Goal: Information Seeking & Learning: Learn about a topic

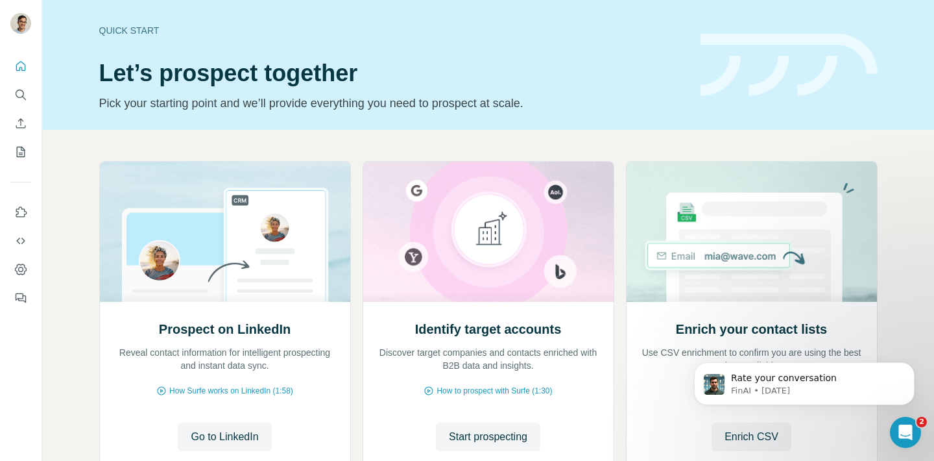
click at [426, 114] on div "Quick start Let’s prospect together Pick your starting point and we’ll provide …" at bounding box center [488, 65] width 892 height 130
click at [21, 102] on button "Search" at bounding box center [20, 94] width 21 height 23
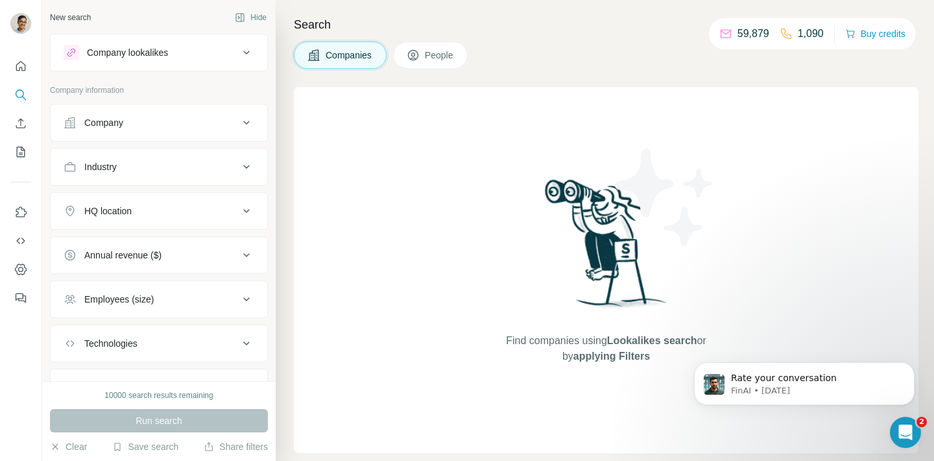
scroll to position [62, 0]
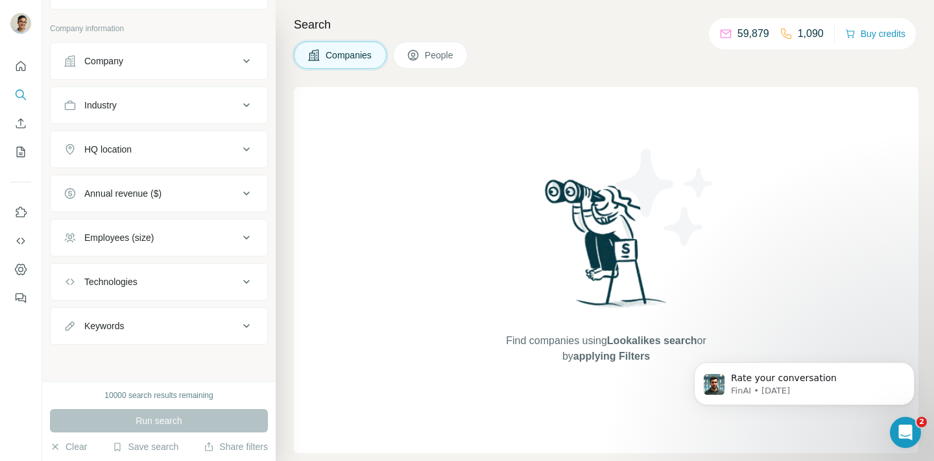
click at [438, 54] on span "People" at bounding box center [440, 55] width 30 height 13
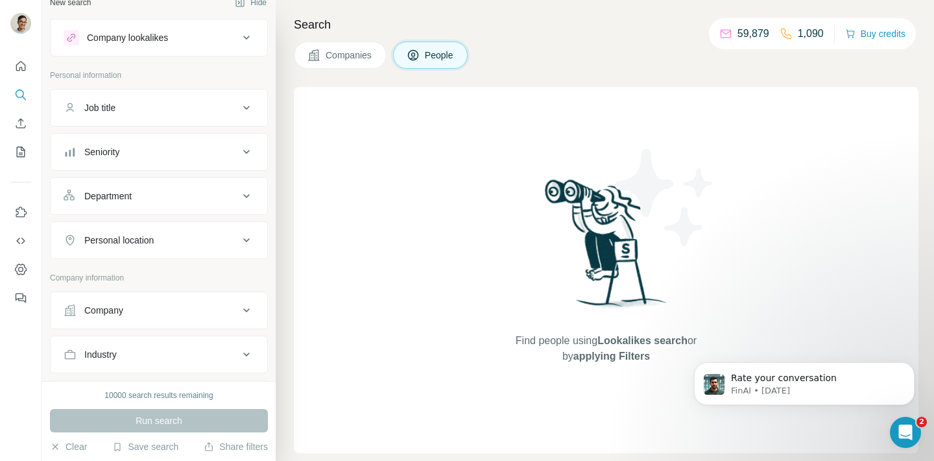
scroll to position [138, 0]
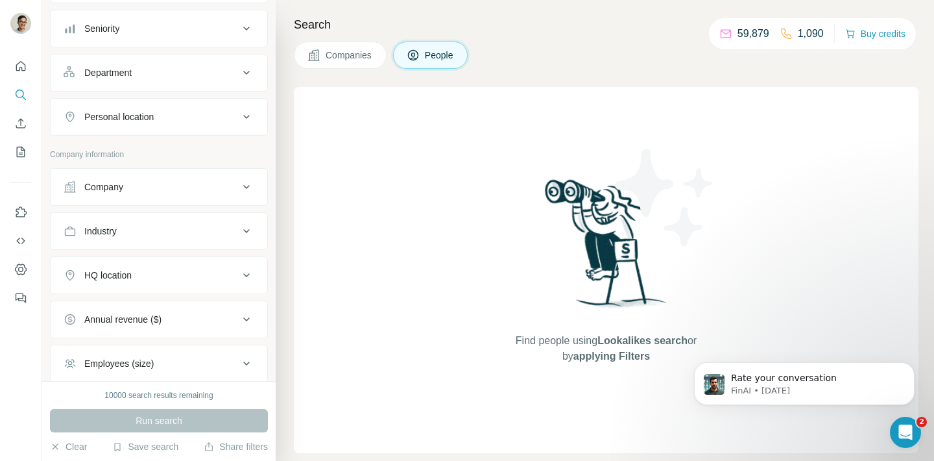
click at [176, 201] on button "Company" at bounding box center [159, 186] width 217 height 31
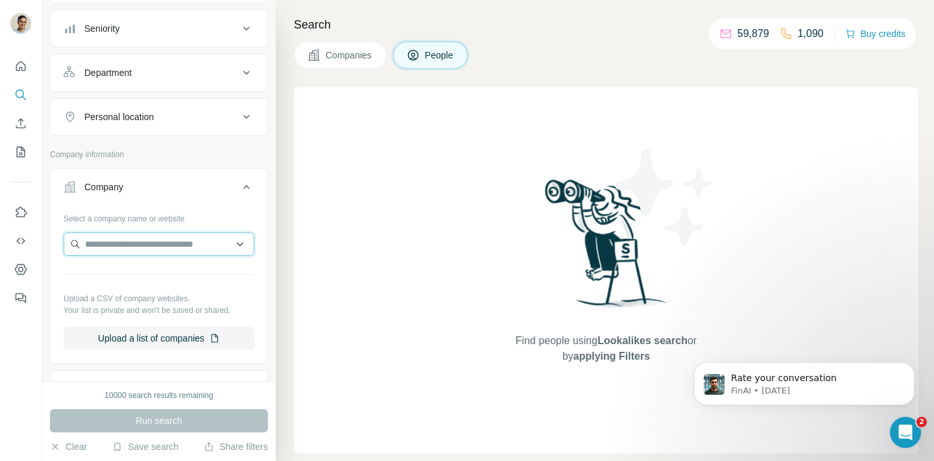
click at [140, 235] on input "text" at bounding box center [159, 243] width 191 height 23
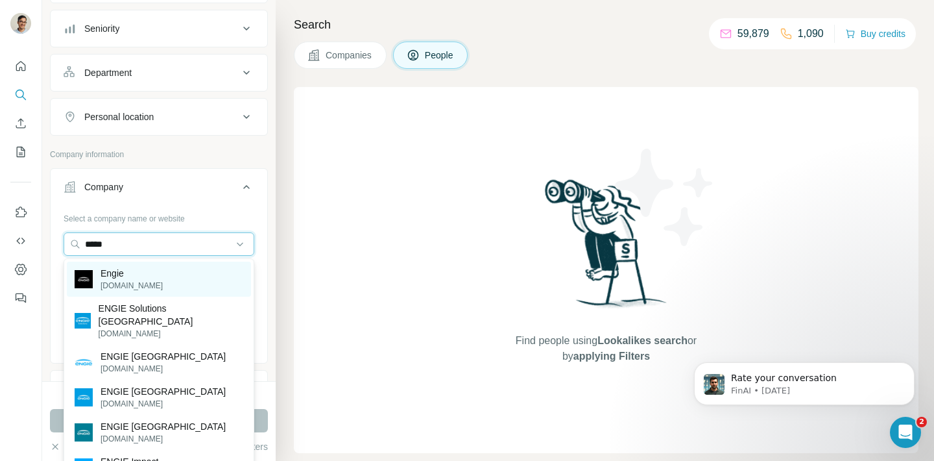
type input "*****"
click at [139, 272] on div "Engie [DOMAIN_NAME]" at bounding box center [159, 278] width 184 height 35
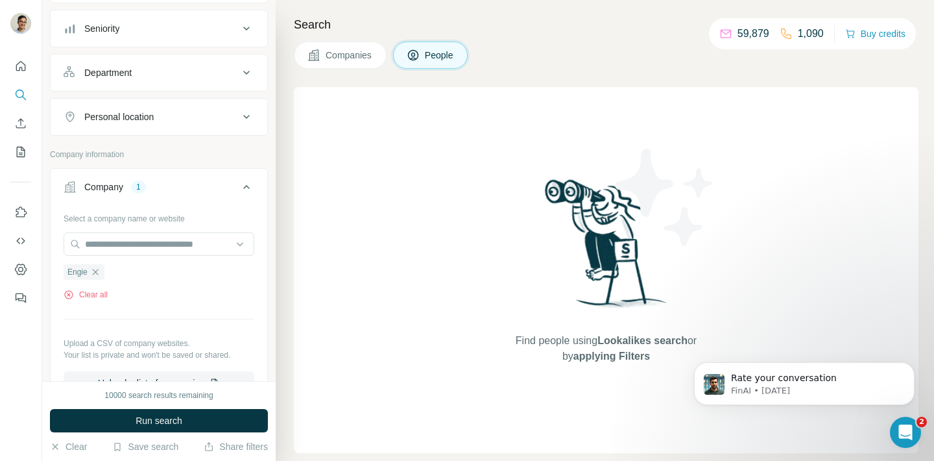
click at [247, 178] on button "Company 1" at bounding box center [159, 189] width 217 height 36
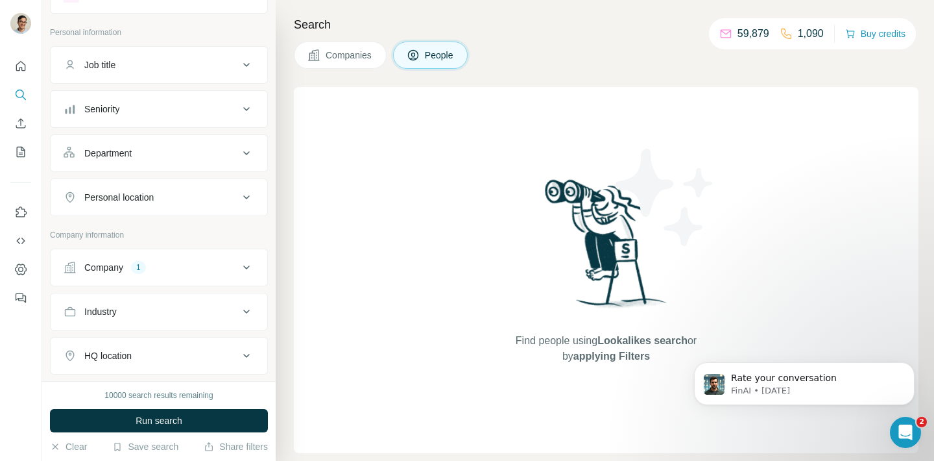
scroll to position [55, 0]
click at [206, 63] on div "Job title" at bounding box center [151, 67] width 175 height 13
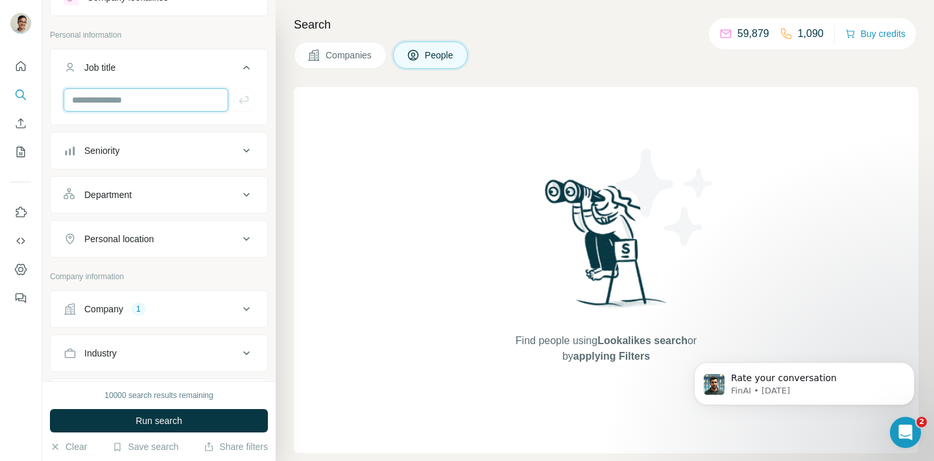
click at [184, 102] on input "text" at bounding box center [146, 99] width 165 height 23
click at [240, 61] on icon at bounding box center [247, 68] width 16 height 16
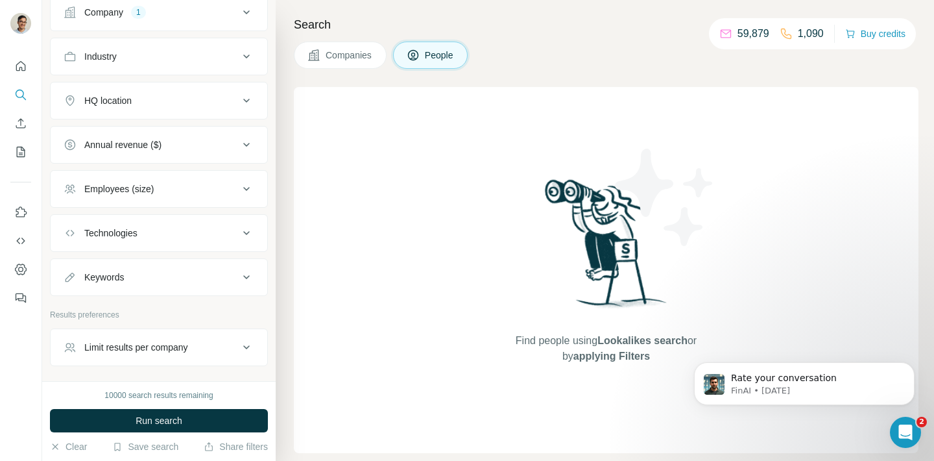
scroll to position [313, 0]
click at [206, 282] on div "Keywords" at bounding box center [151, 276] width 175 height 13
click at [178, 310] on input "text" at bounding box center [146, 308] width 165 height 23
click at [206, 265] on button "Keywords" at bounding box center [159, 279] width 217 height 36
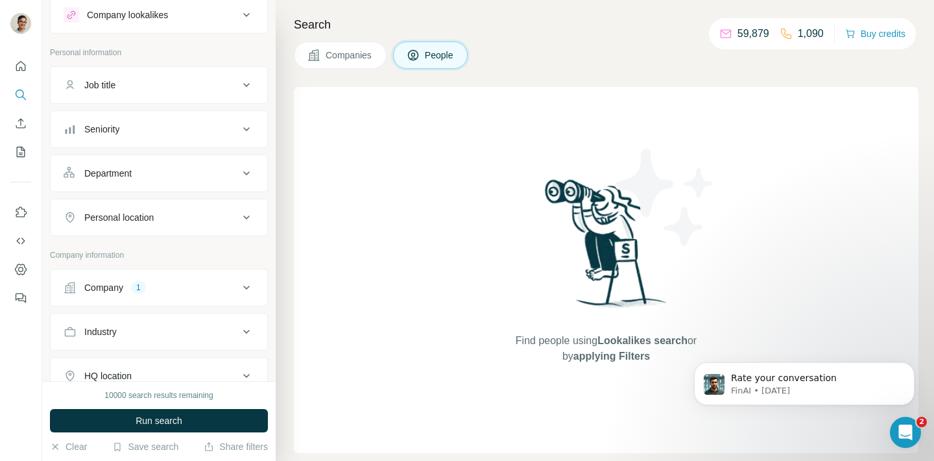
scroll to position [6, 0]
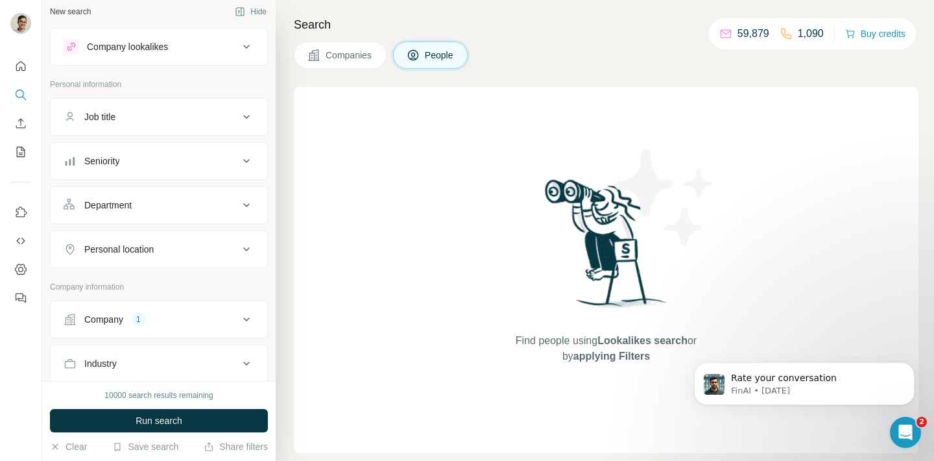
click at [173, 114] on div "Job title" at bounding box center [151, 116] width 175 height 13
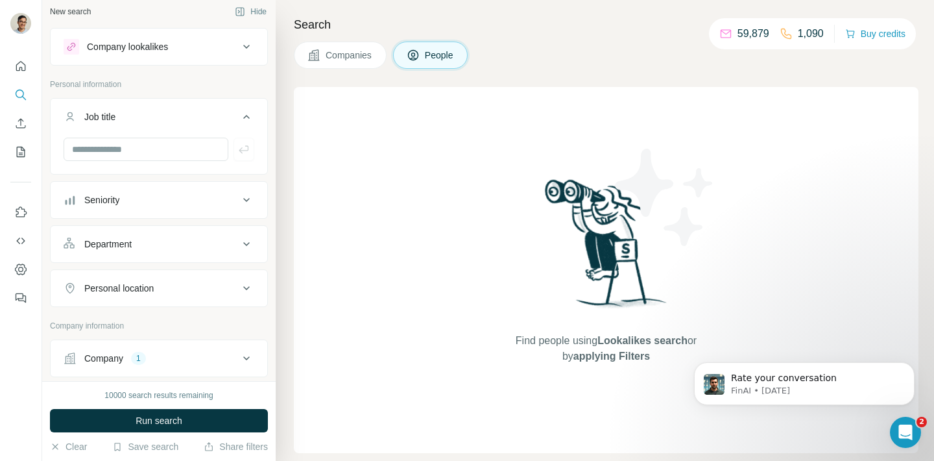
click at [166, 165] on div at bounding box center [159, 155] width 217 height 34
click at [156, 149] on input "text" at bounding box center [146, 149] width 165 height 23
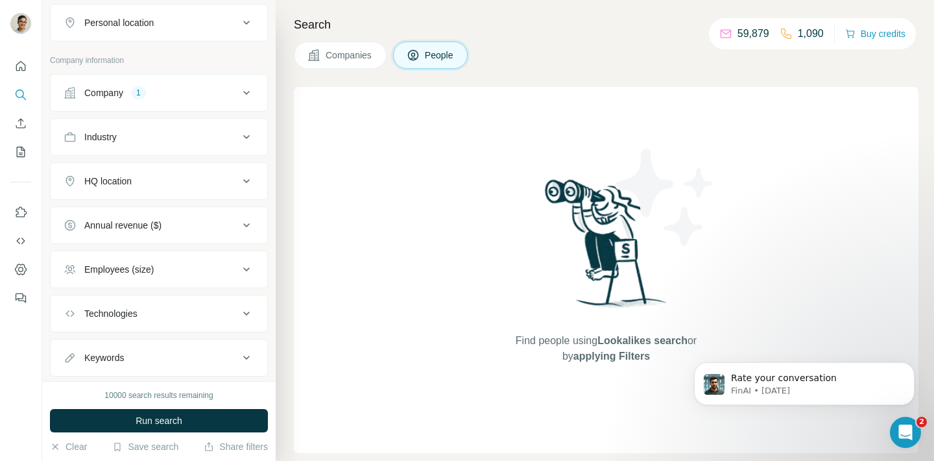
scroll to position [204, 0]
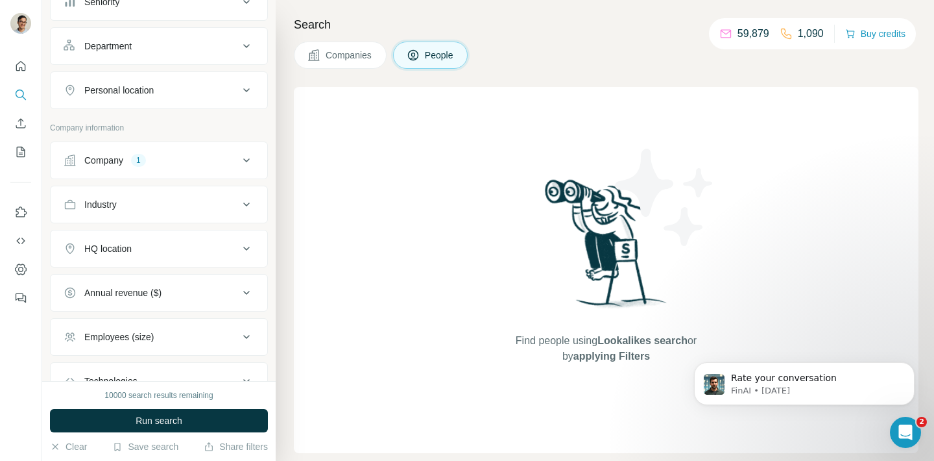
click at [207, 83] on button "Personal location" at bounding box center [159, 90] width 217 height 31
